Goal: Find specific page/section: Find specific page/section

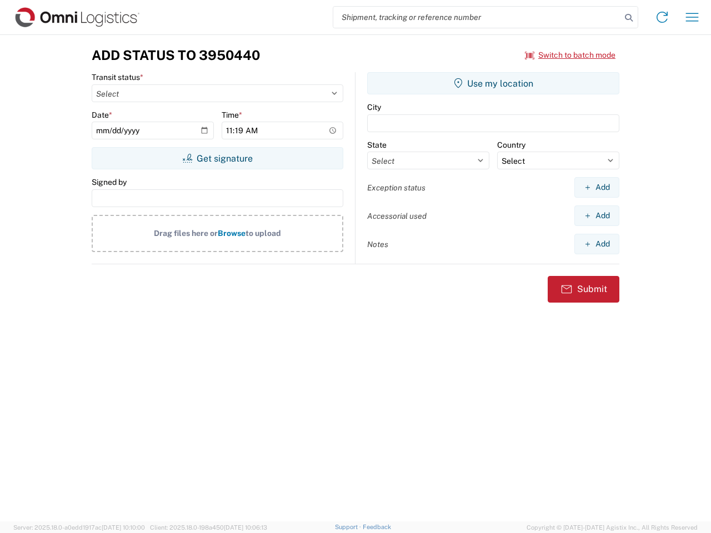
click at [477, 17] on input "search" at bounding box center [477, 17] width 288 height 21
click at [629, 18] on icon at bounding box center [629, 18] width 16 height 16
click at [662, 17] on icon at bounding box center [662, 17] width 18 height 18
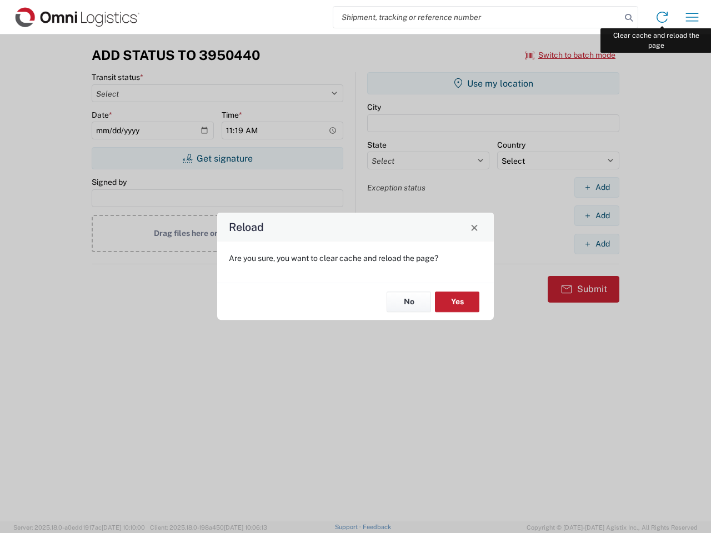
click at [692, 17] on div "Reload Are you sure, you want to clear cache and reload the page? No Yes" at bounding box center [355, 266] width 711 height 533
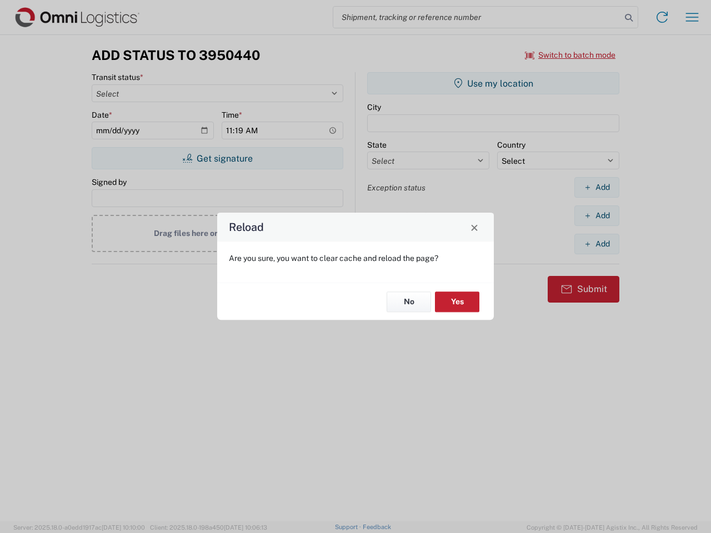
click at [570, 55] on div "Reload Are you sure, you want to clear cache and reload the page? No Yes" at bounding box center [355, 266] width 711 height 533
click at [217, 158] on div "Reload Are you sure, you want to clear cache and reload the page? No Yes" at bounding box center [355, 266] width 711 height 533
click at [493, 83] on div "Reload Are you sure, you want to clear cache and reload the page? No Yes" at bounding box center [355, 266] width 711 height 533
click at [596, 187] on div "Reload Are you sure, you want to clear cache and reload the page? No Yes" at bounding box center [355, 266] width 711 height 533
click at [596, 215] on div "Reload Are you sure, you want to clear cache and reload the page? No Yes" at bounding box center [355, 266] width 711 height 533
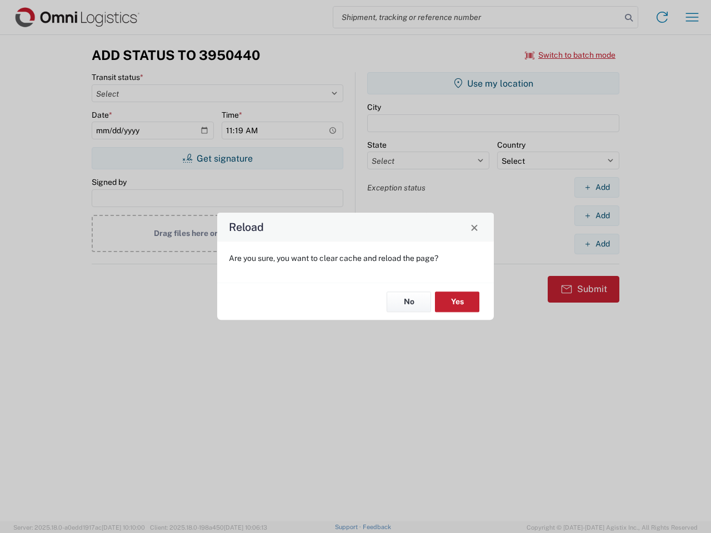
click at [596, 244] on div "Reload Are you sure, you want to clear cache and reload the page? No Yes" at bounding box center [355, 266] width 711 height 533
